Goal: Check status: Check status

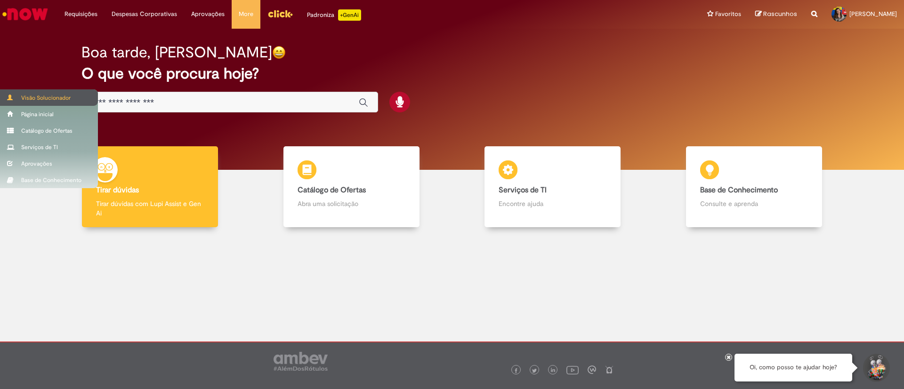
click at [54, 96] on div "Visão Solucionador" at bounding box center [49, 97] width 98 height 16
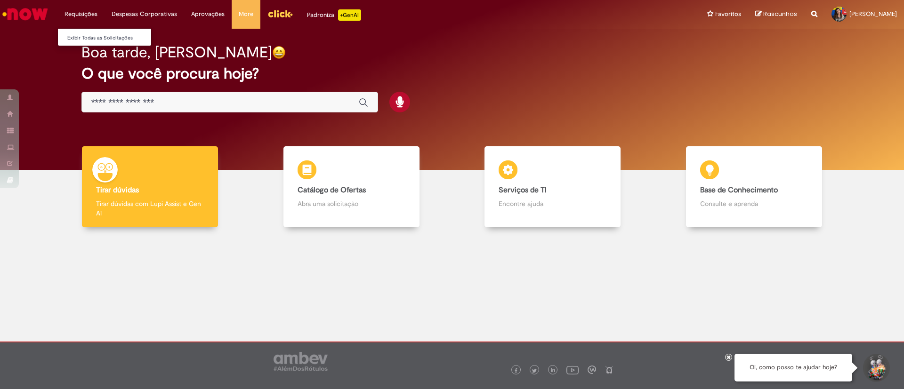
click at [87, 17] on li "Requisições Exibir Todas as Solicitações" at bounding box center [80, 14] width 47 height 28
click at [94, 34] on link "Exibir Todas as Solicitações" at bounding box center [110, 38] width 104 height 10
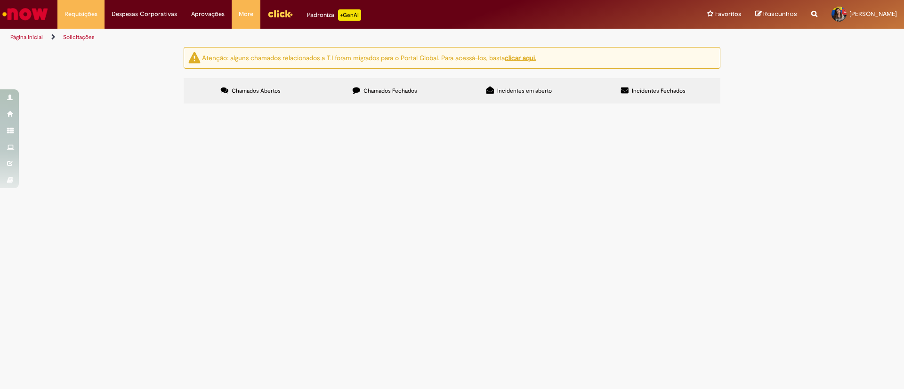
click at [386, 90] on span "Chamados Fechados" at bounding box center [390, 91] width 54 height 8
click at [0, 0] on span "Ajuste de Estoque MIGO e MR22" at bounding box center [0, 0] width 0 height 0
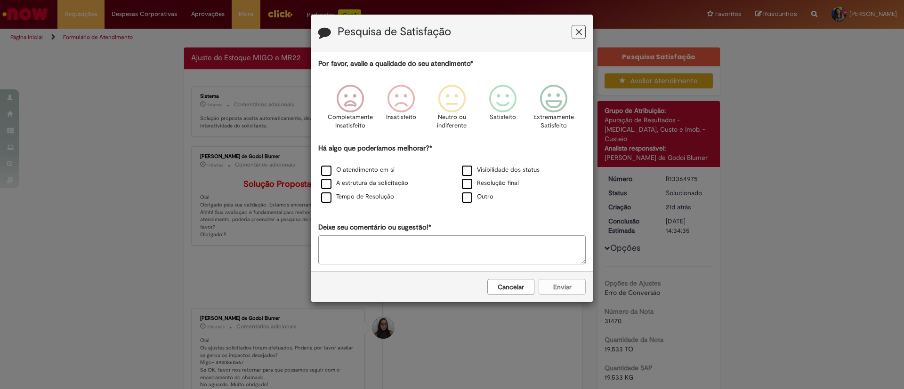
click at [577, 34] on icon "Feedback" at bounding box center [579, 32] width 6 height 10
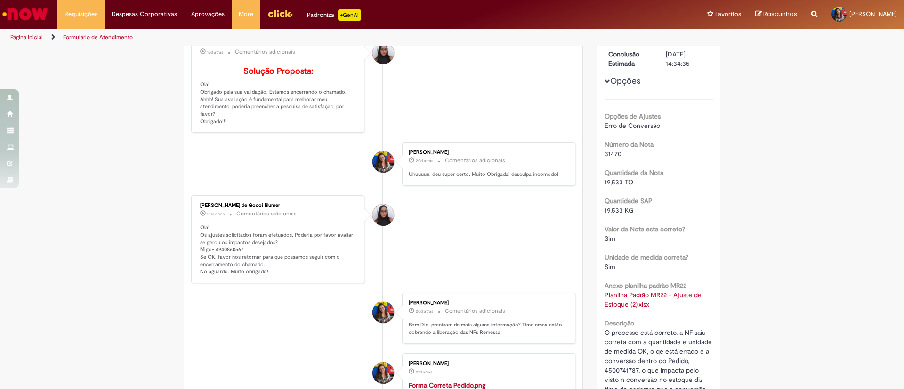
scroll to position [168, 0]
click at [219, 265] on p "Olá! Os ajustes solicitados foram efetuados. Poderia por favor avaliar se gerou…" at bounding box center [278, 249] width 157 height 52
copy p "4940860567"
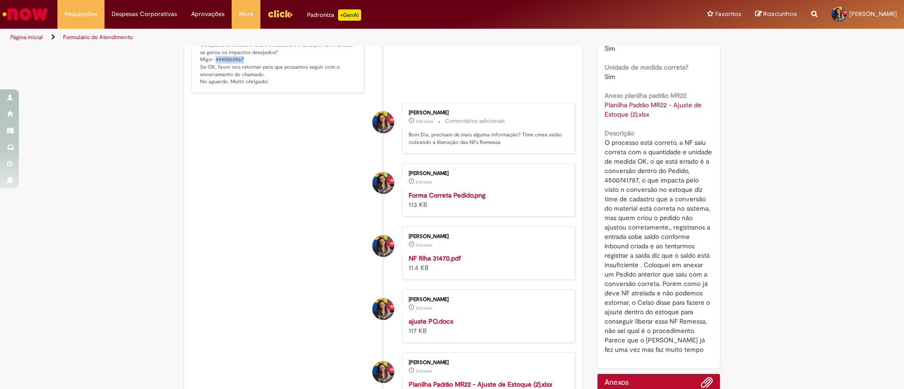
scroll to position [348, 0]
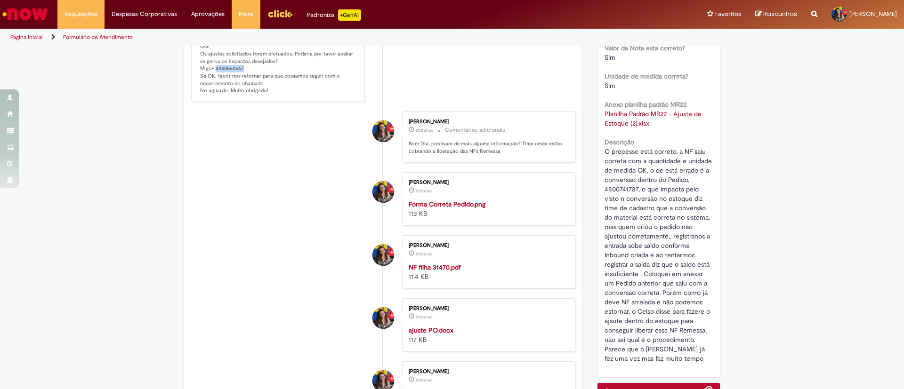
click at [447, 200] on img "Histórico de tíquete" at bounding box center [486, 200] width 157 height 0
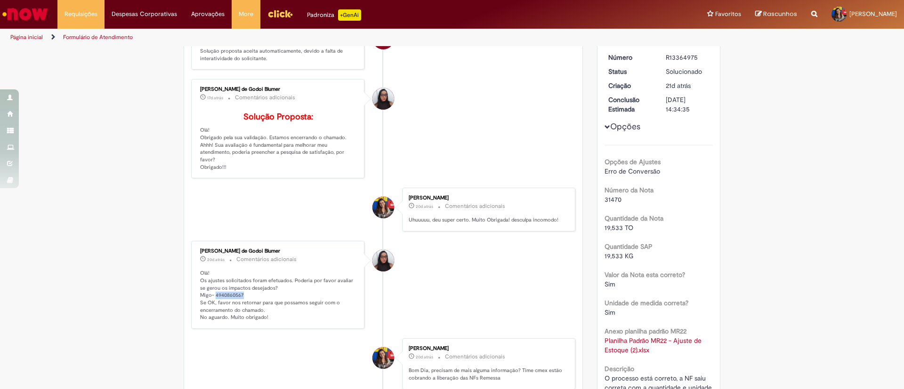
scroll to position [129, 0]
